Goal: Task Accomplishment & Management: Use online tool/utility

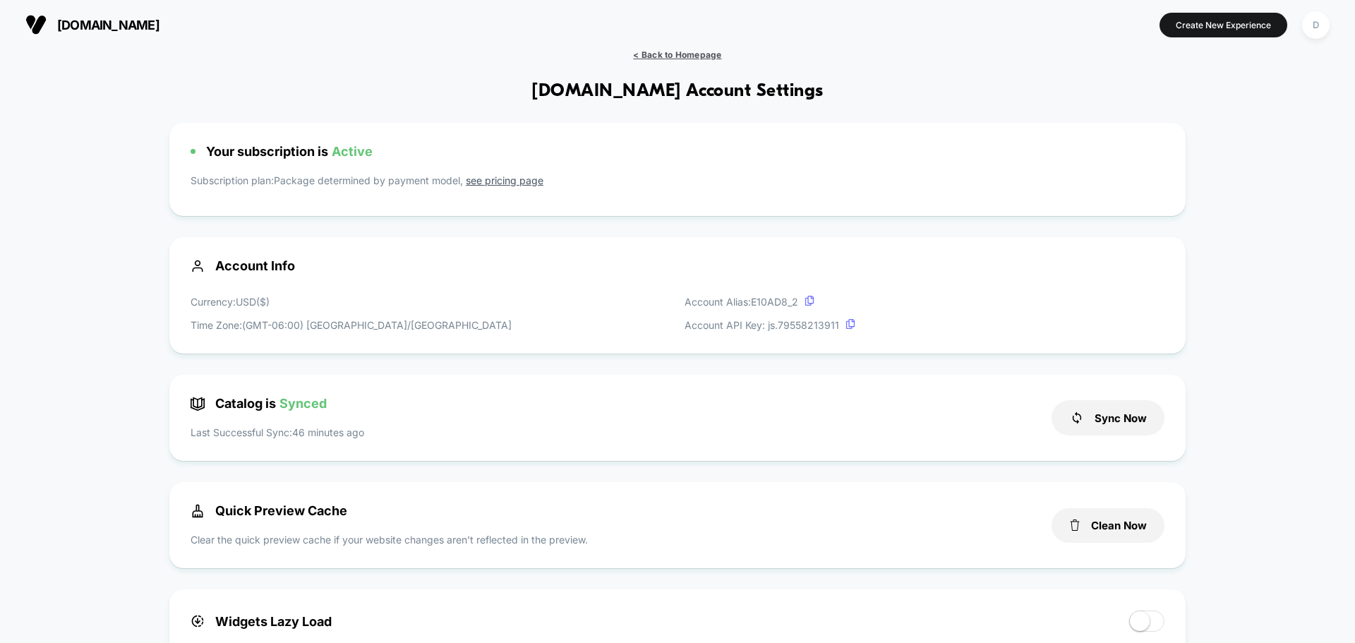
click at [679, 54] on span "< Back to Homepage" at bounding box center [677, 54] width 88 height 11
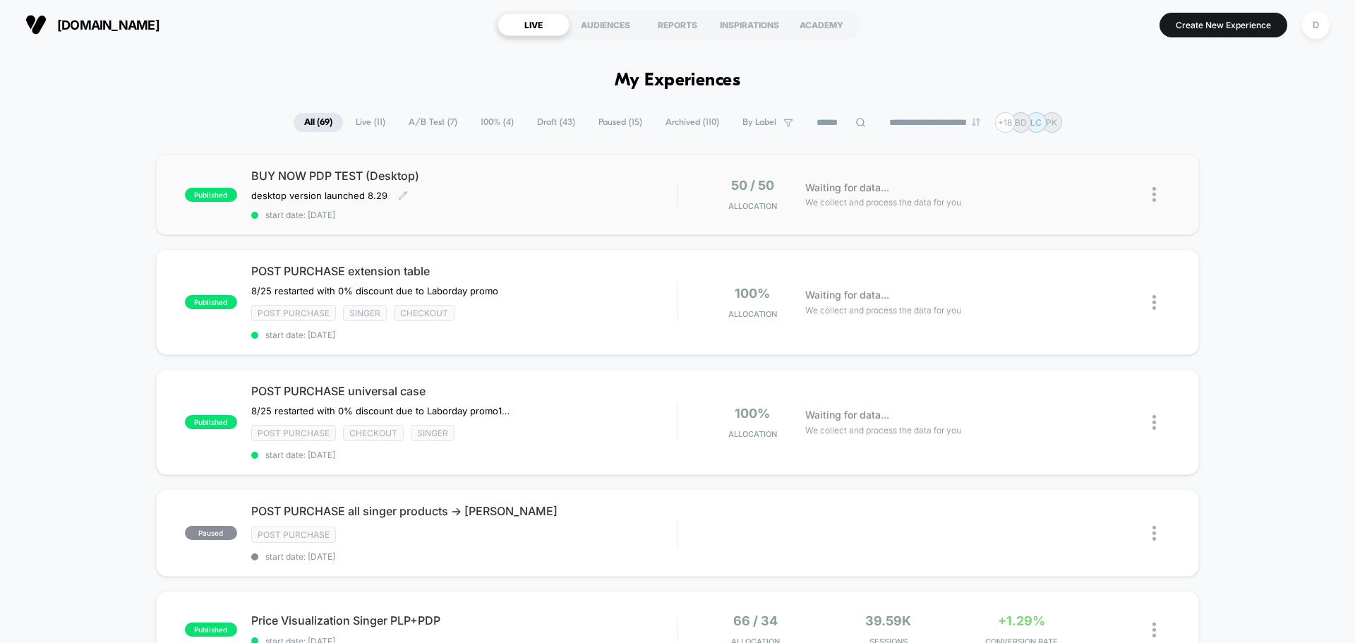
click at [508, 200] on div "desktop version launched 8.29﻿ Click to edit experience details desktop version…" at bounding box center [400, 195] width 298 height 11
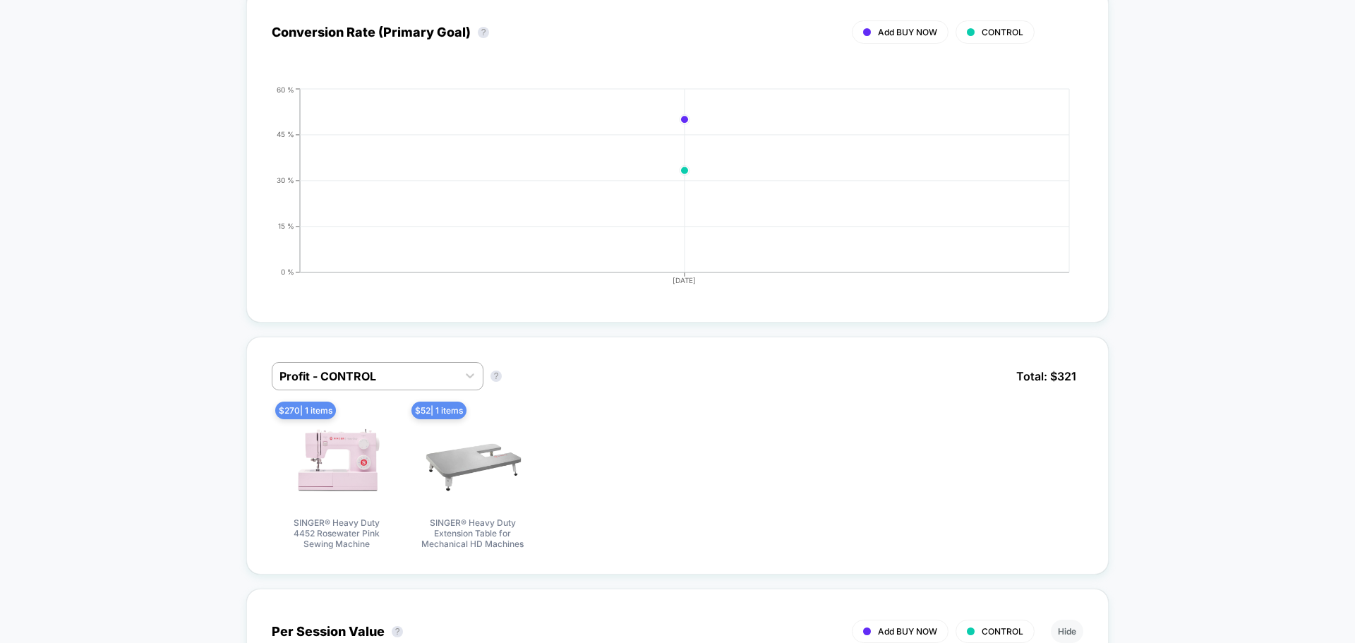
scroll to position [732, 0]
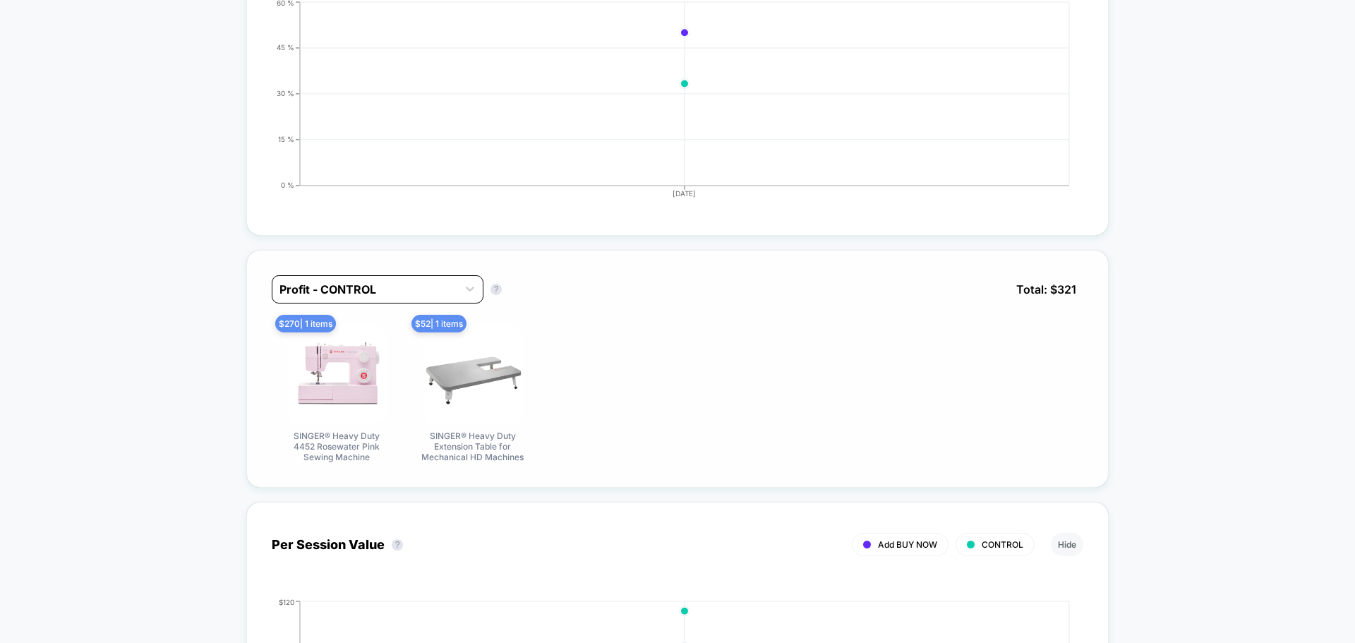
click at [408, 301] on div "Profit - CONTROL" at bounding box center [378, 289] width 212 height 28
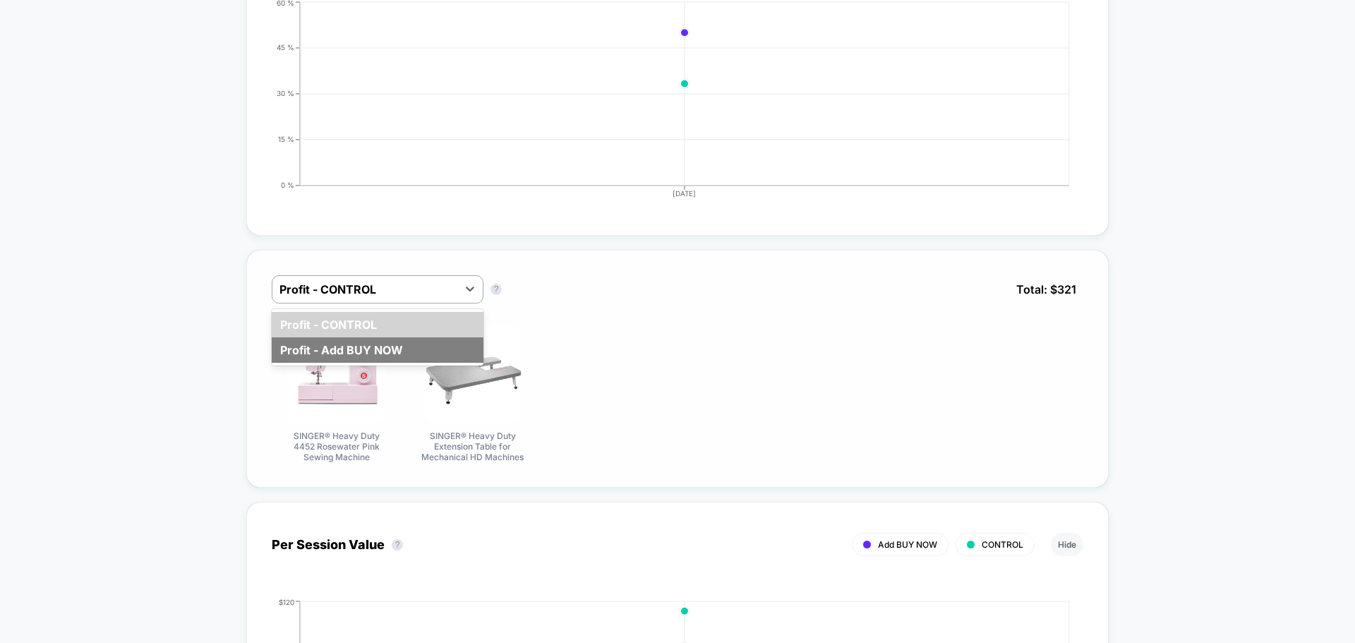
click at [400, 346] on div "Profit - Add BUY NOW" at bounding box center [378, 349] width 212 height 25
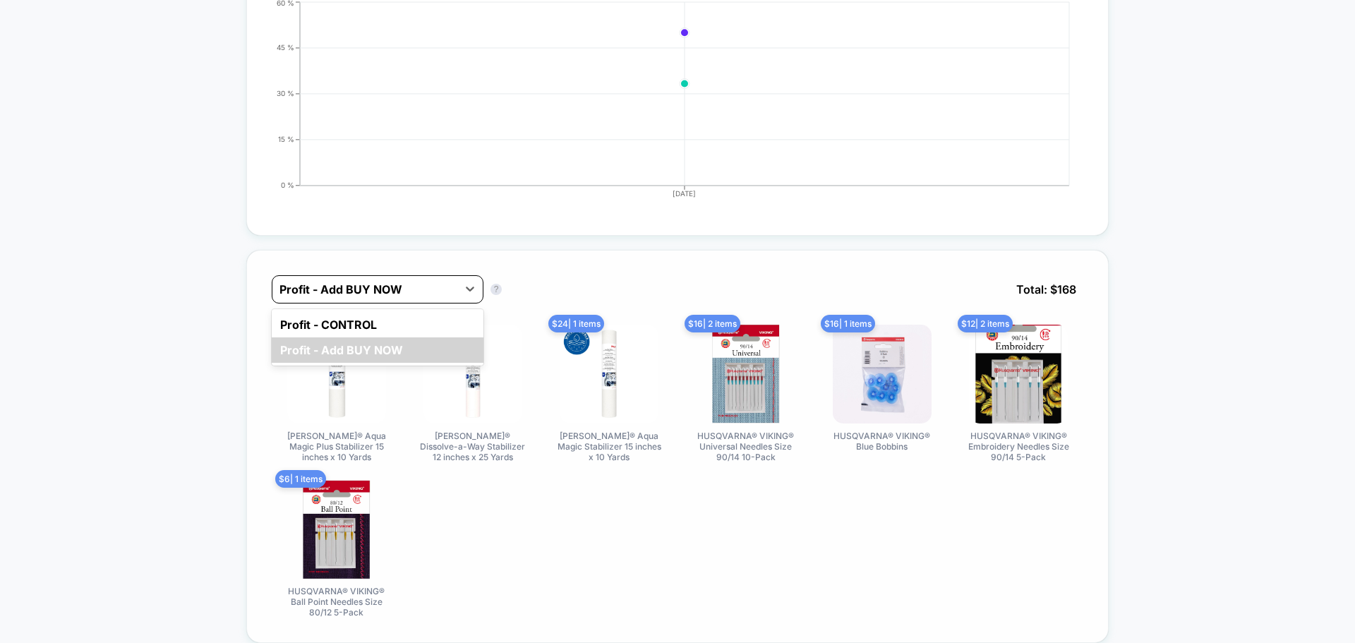
click at [397, 296] on div at bounding box center [364, 289] width 171 height 17
click at [398, 330] on div "Profit - CONTROL" at bounding box center [378, 324] width 212 height 25
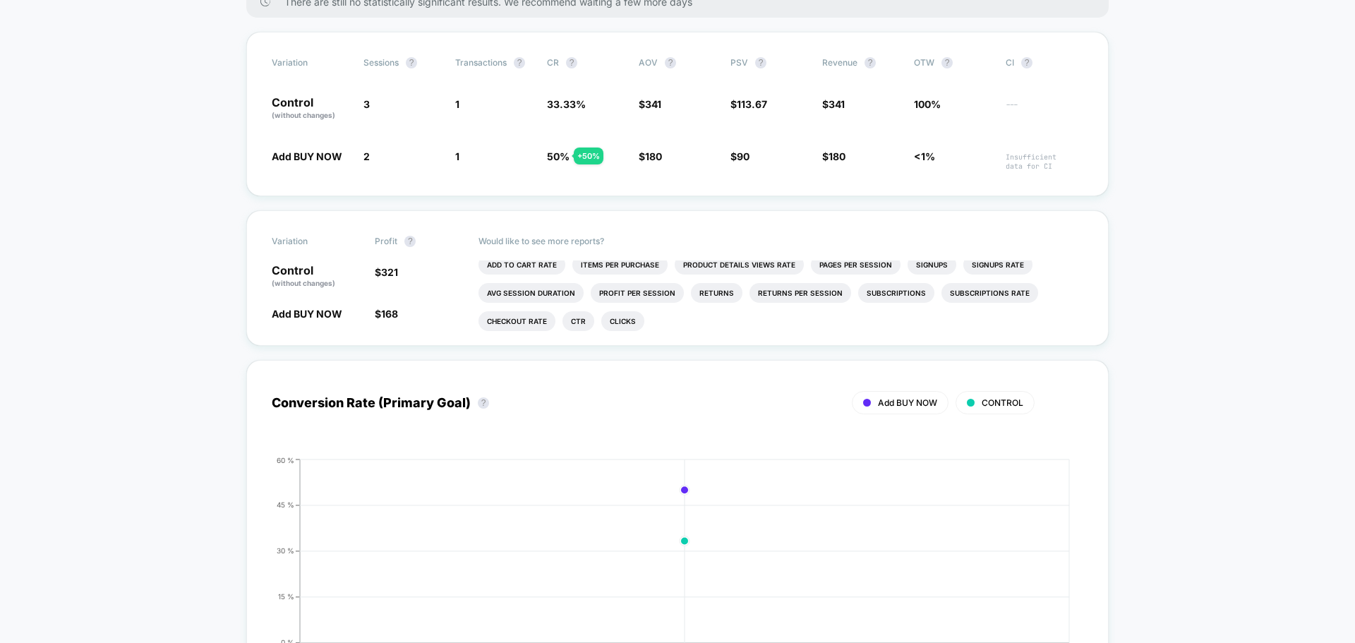
scroll to position [0, 0]
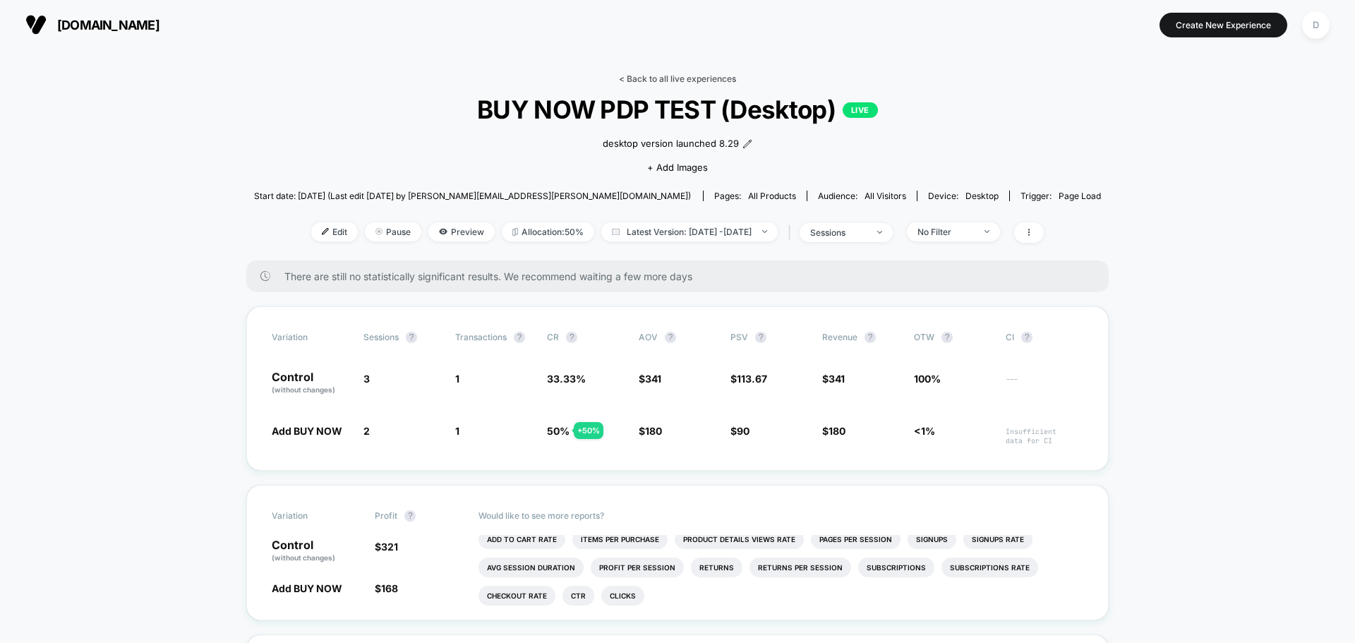
click at [710, 82] on link "< Back to all live experiences" at bounding box center [677, 78] width 117 height 11
